Goal: Task Accomplishment & Management: Manage account settings

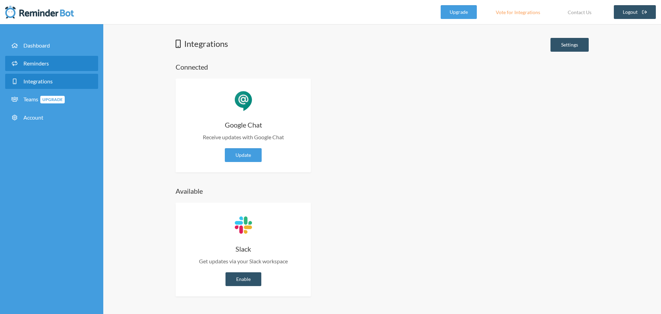
click at [34, 60] on link "Reminders" at bounding box center [51, 63] width 93 height 15
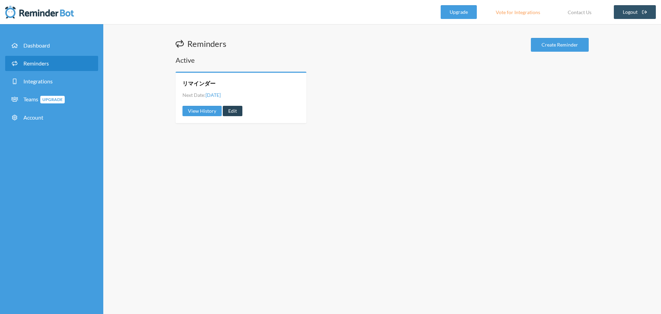
click at [240, 113] on link "Edit" at bounding box center [233, 111] width 20 height 10
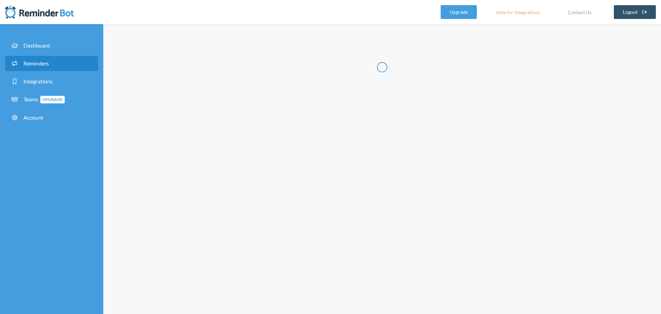
radio input "false"
radio input "true"
radio input "false"
radio input "true"
type input "リマインダー"
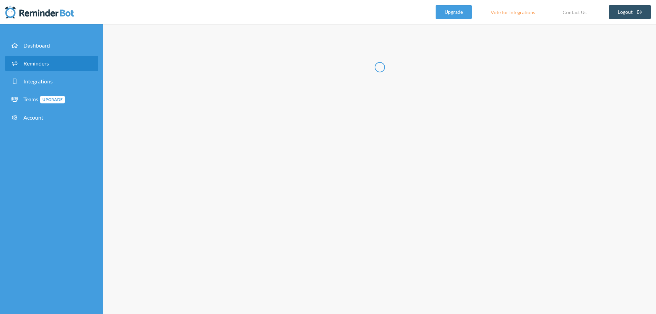
select select "16:00:00"
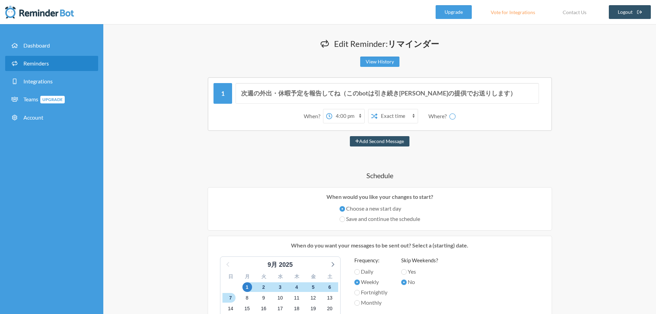
select select "spaces/AAAAn7vAUnk"
drag, startPoint x: 341, startPoint y: 93, endPoint x: 661, endPoint y: 121, distance: 321.2
click at [656, 121] on html ".uk-navbar-toggle-animate svg>[class*="line-"]{transition:0.2s ease-in-out;tran…" at bounding box center [328, 287] width 656 height 574
type input "次週の外出・休暇予定を報告してね"
click at [316, 196] on p "When would you like your changes to start?" at bounding box center [379, 197] width 333 height 8
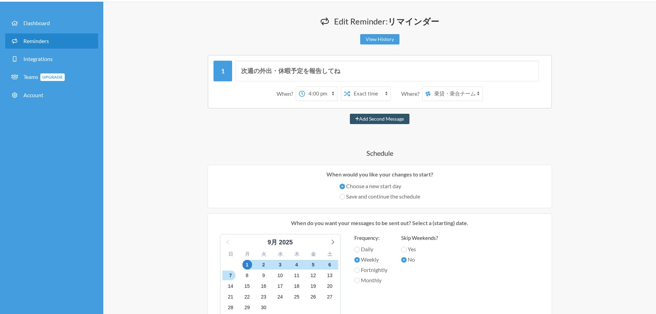
scroll to position [34, 0]
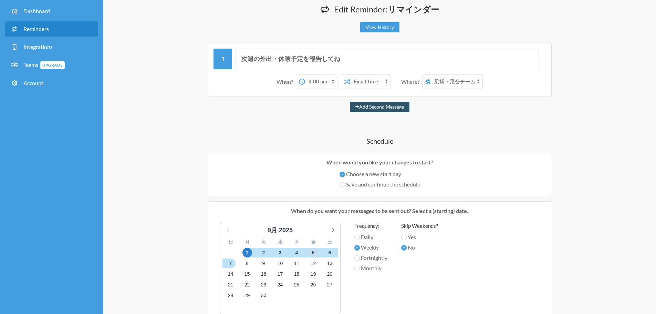
click at [311, 251] on span "5" at bounding box center [314, 253] width 10 height 10
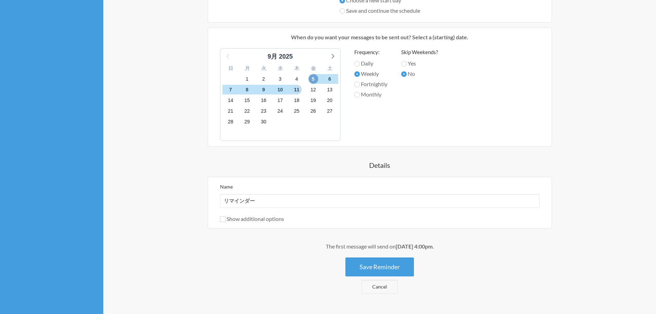
scroll to position [241, 0]
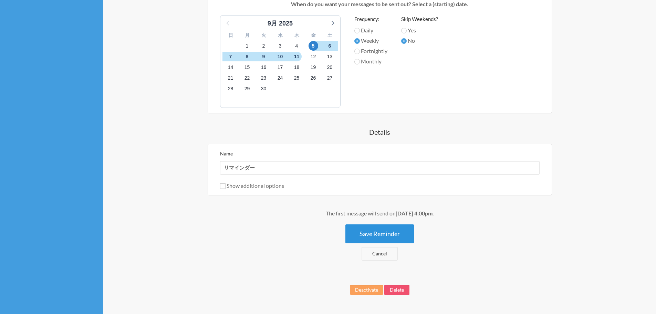
click at [375, 231] on button "Save Reminder" at bounding box center [379, 233] width 69 height 19
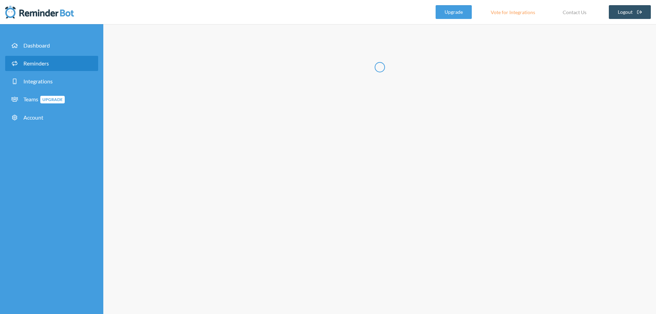
scroll to position [0, 0]
